Goal: Find specific page/section

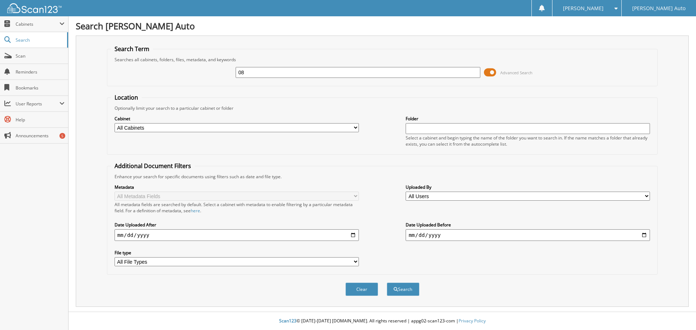
type input "0"
type input "C082525"
click at [387, 283] on button "Search" at bounding box center [403, 289] width 33 height 13
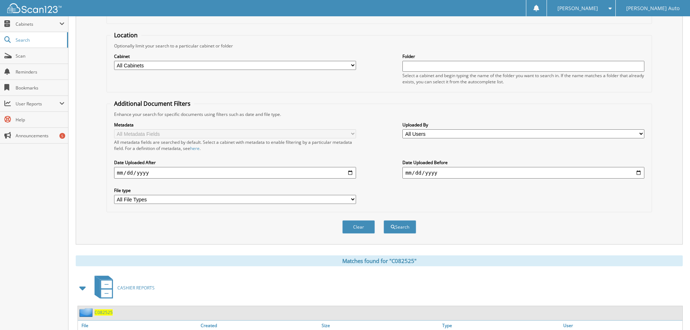
scroll to position [103, 0]
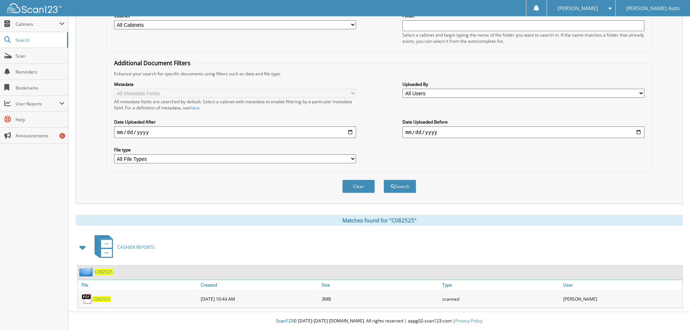
click at [99, 301] on span "C082525" at bounding box center [101, 299] width 18 height 6
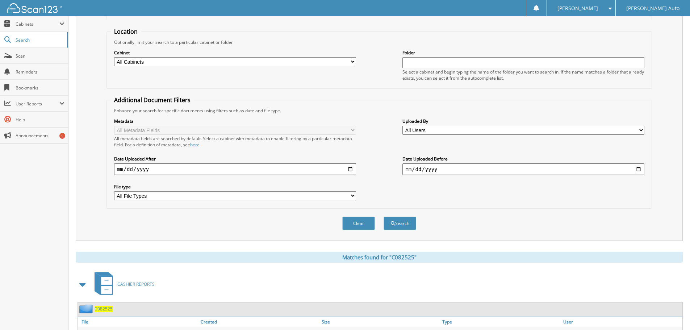
scroll to position [0, 0]
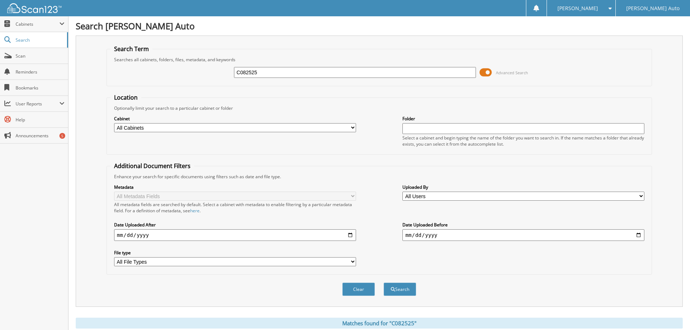
drag, startPoint x: 268, startPoint y: 70, endPoint x: 209, endPoint y: 77, distance: 59.2
click at [200, 74] on div "C082525 Advanced Search" at bounding box center [380, 73] width 538 height 20
type input "C090525"
click at [384, 283] on button "Search" at bounding box center [400, 289] width 33 height 13
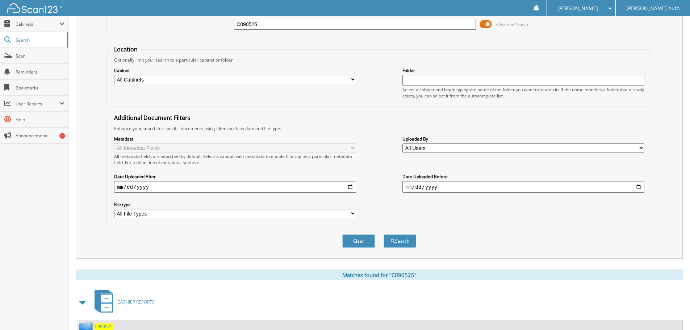
scroll to position [103, 0]
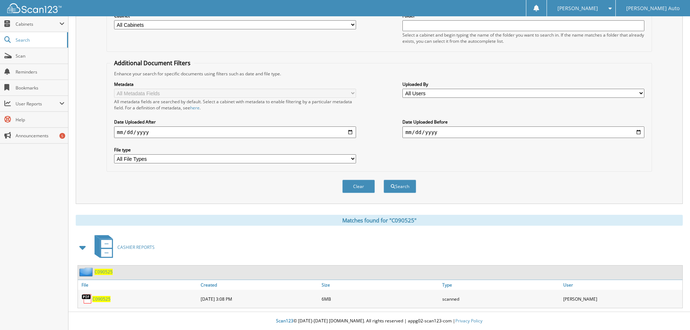
click at [103, 299] on span "C090525" at bounding box center [101, 299] width 18 height 6
